Goal: Navigation & Orientation: Find specific page/section

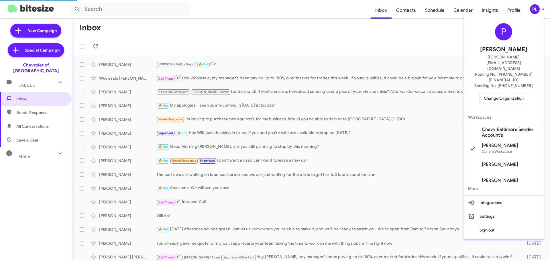
click at [508, 93] on span "Change Organization" at bounding box center [504, 98] width 40 height 10
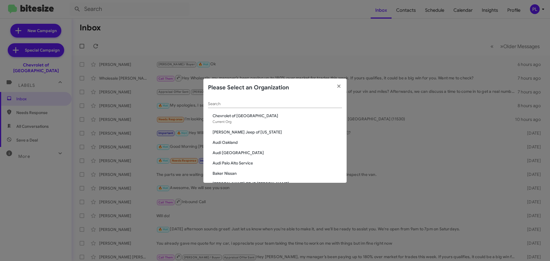
click at [247, 104] on input "Search" at bounding box center [275, 104] width 134 height 5
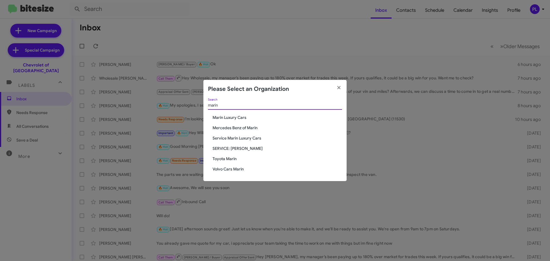
type input "marin"
click at [237, 150] on span "SERVICE: Mercedes Marin" at bounding box center [278, 149] width 130 height 6
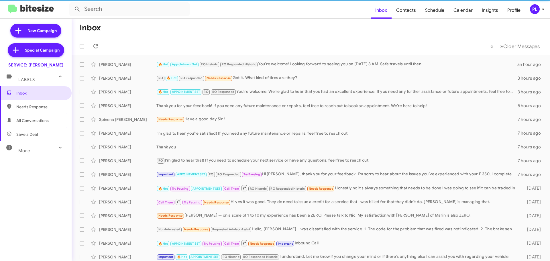
click at [543, 9] on icon at bounding box center [543, 9] width 2 height 1
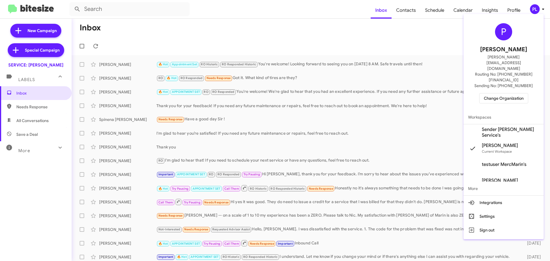
click at [512, 93] on span "Change Organization" at bounding box center [504, 98] width 40 height 10
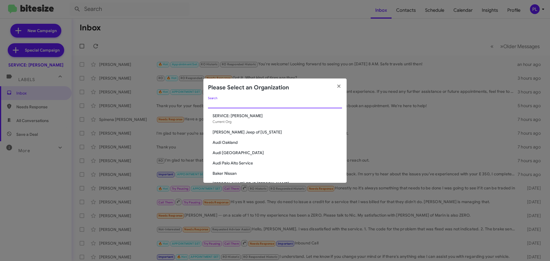
click at [277, 102] on input "Search" at bounding box center [275, 104] width 134 height 5
type input "marin"
click at [233, 154] on span "Service Marin Luxury Cars" at bounding box center [278, 153] width 130 height 6
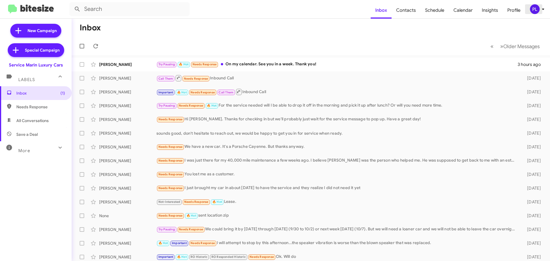
click at [539, 10] on div "PL" at bounding box center [535, 9] width 10 height 10
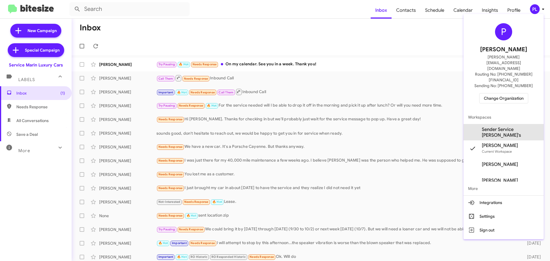
click at [509, 127] on span "Sender Service [PERSON_NAME]'s" at bounding box center [510, 132] width 57 height 11
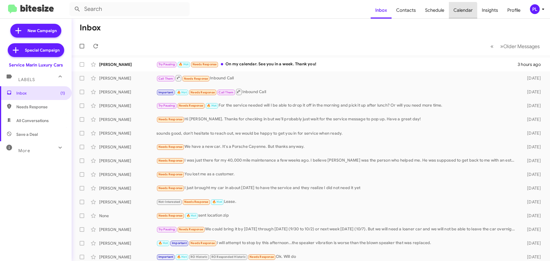
click at [460, 13] on span "Calendar" at bounding box center [463, 10] width 28 height 17
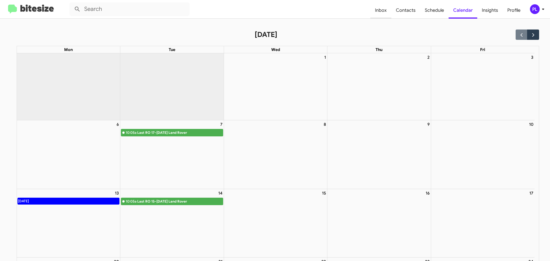
click at [387, 9] on span "Inbox" at bounding box center [381, 10] width 21 height 17
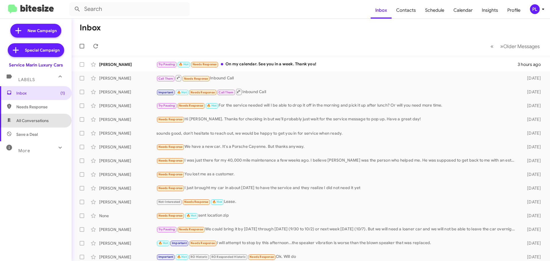
click at [39, 119] on span "All Conversations" at bounding box center [32, 121] width 32 height 6
type input "in:all-conversations"
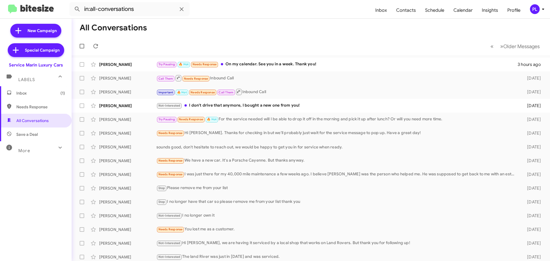
click at [547, 8] on mat-toolbar "in:all-conversations Inbox Contacts Schedule Calendar Insights Profile PL" at bounding box center [275, 9] width 550 height 18
click at [542, 9] on icon at bounding box center [543, 9] width 7 height 7
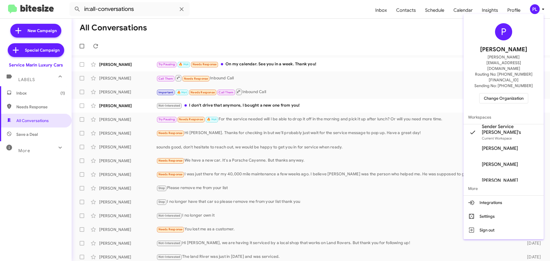
click at [499, 157] on span "Yordano Rios's" at bounding box center [504, 165] width 80 height 16
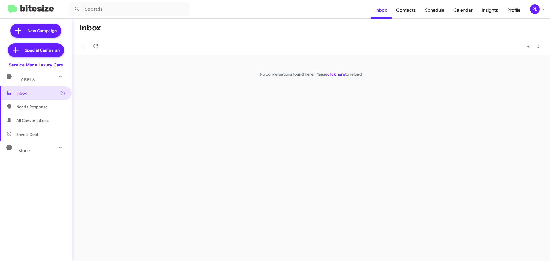
click at [30, 106] on span "Needs Response" at bounding box center [40, 107] width 49 height 6
type input "in:needs-response"
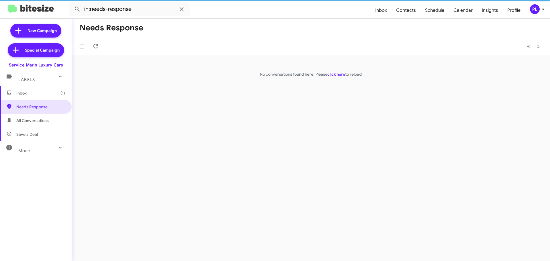
click at [30, 95] on span "Inbox (1)" at bounding box center [40, 93] width 49 height 6
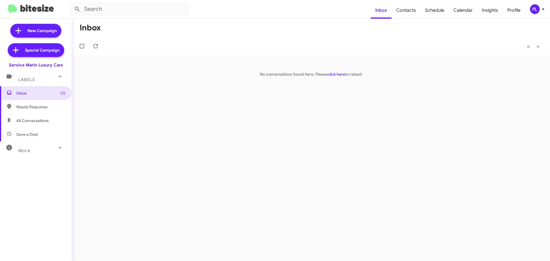
click at [543, 9] on icon at bounding box center [543, 9] width 2 height 1
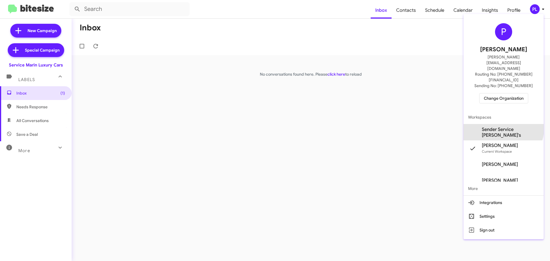
click at [503, 127] on span "Sender Service Marin Luxury's" at bounding box center [510, 132] width 57 height 11
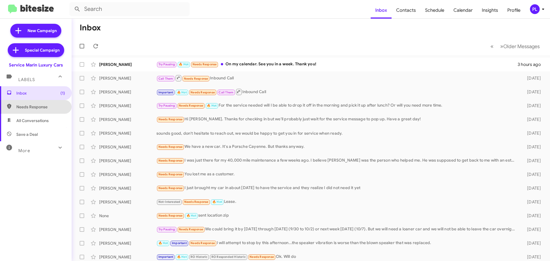
click at [42, 111] on span "Needs Response" at bounding box center [36, 107] width 72 height 14
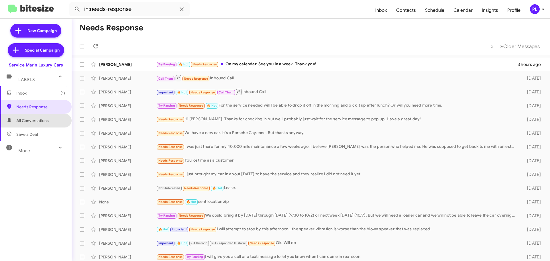
click at [39, 121] on span "All Conversations" at bounding box center [32, 121] width 32 height 6
type input "in:all-conversations"
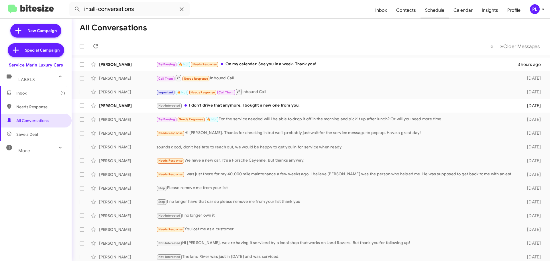
click at [437, 12] on span "Schedule" at bounding box center [435, 10] width 28 height 17
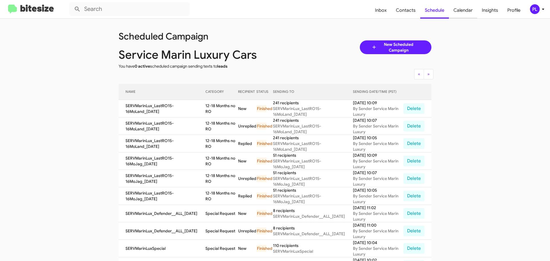
click at [458, 11] on span "Calendar" at bounding box center [463, 10] width 28 height 17
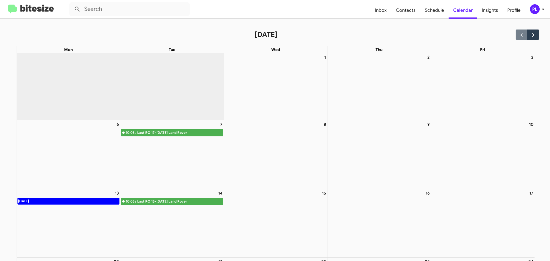
drag, startPoint x: 215, startPoint y: 133, endPoint x: 114, endPoint y: 136, distance: 101.0
click at [114, 136] on tr "6 7 10:05a Last RO 17-[DATE] Land Rover 8 9 10" at bounding box center [276, 154] width 518 height 69
click at [283, 163] on div "8" at bounding box center [275, 154] width 103 height 69
